Goal: Find specific page/section: Find specific page/section

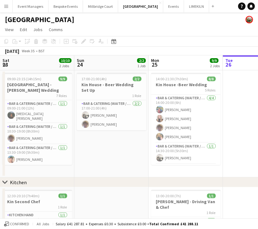
scroll to position [0, 149]
